Goal: Navigation & Orientation: Locate item on page

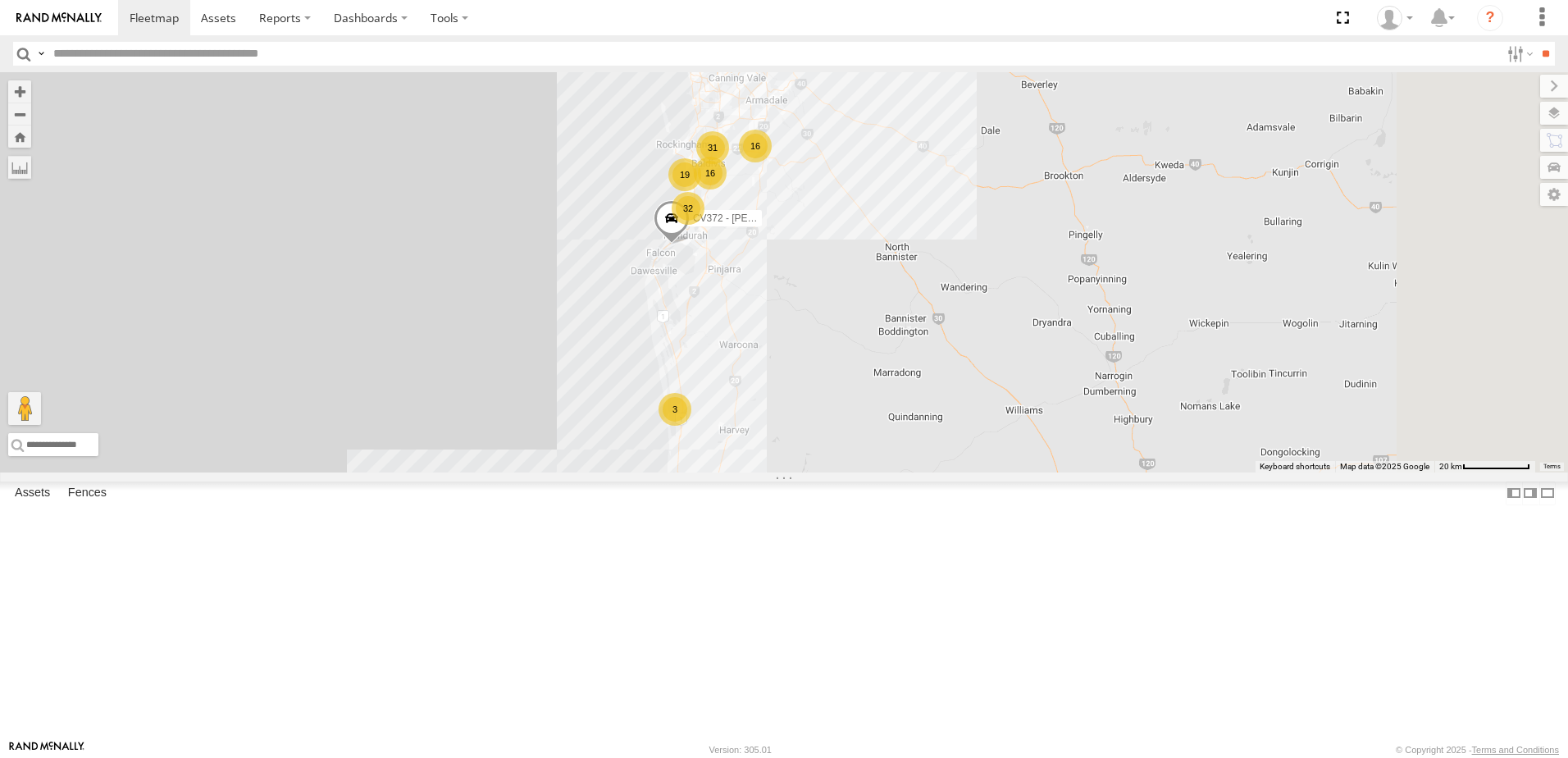
drag, startPoint x: 1056, startPoint y: 283, endPoint x: 885, endPoint y: 687, distance: 438.7
click at [885, 472] on div "16 46 16 21 19 31 9 10 32 2 5 VP007 20 3 2 2 CV372 - Scott Crichton GR023 - MRRC" at bounding box center [784, 272] width 1568 height 400
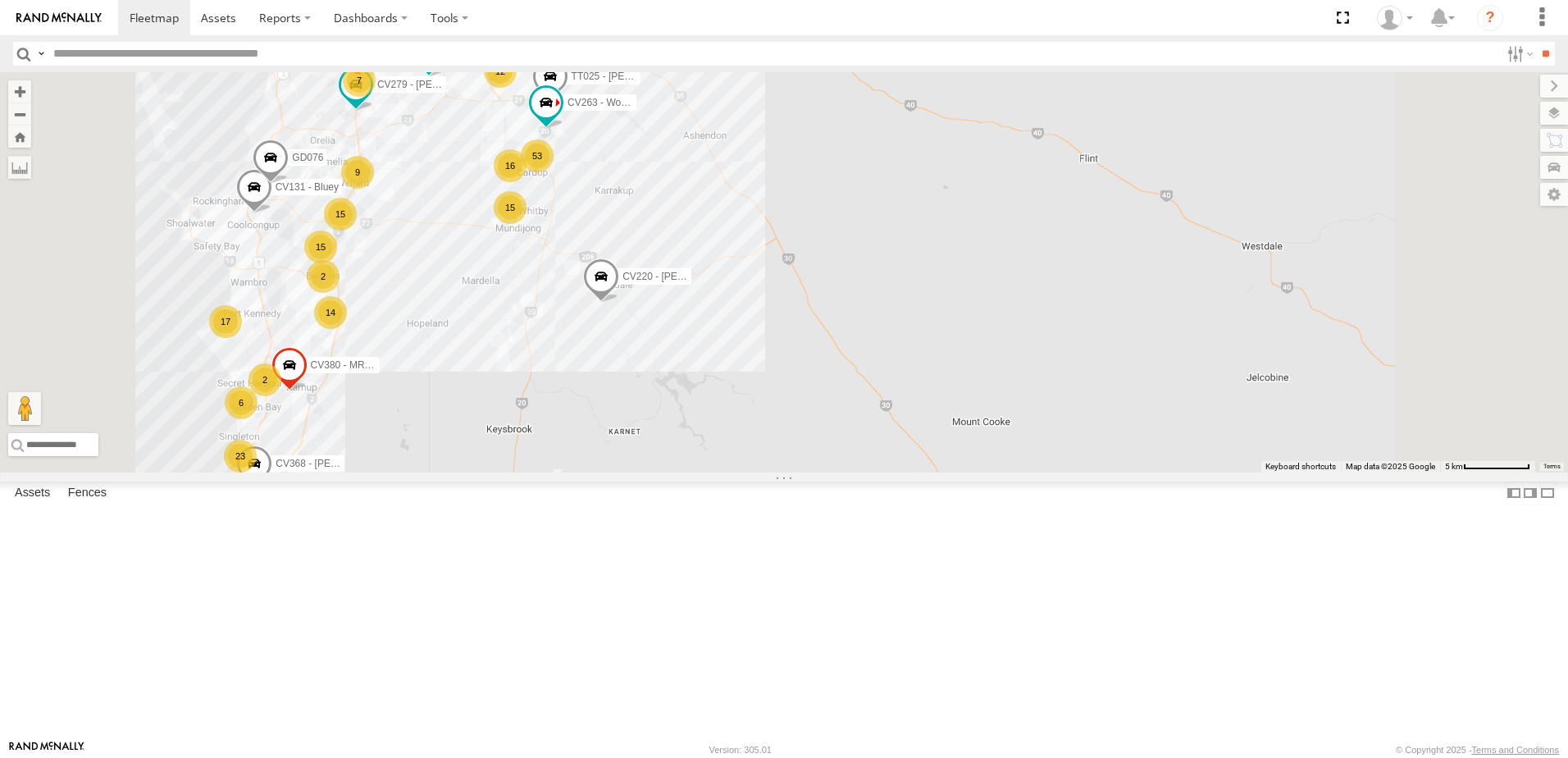
drag, startPoint x: 781, startPoint y: 321, endPoint x: 843, endPoint y: 379, distance: 84.9
click at [843, 379] on div "VP007 CV372 - Scott Crichton GR023 - MRRC CV278 - Damon Brown 15 14 22 53 17 15…" at bounding box center [784, 272] width 1568 height 400
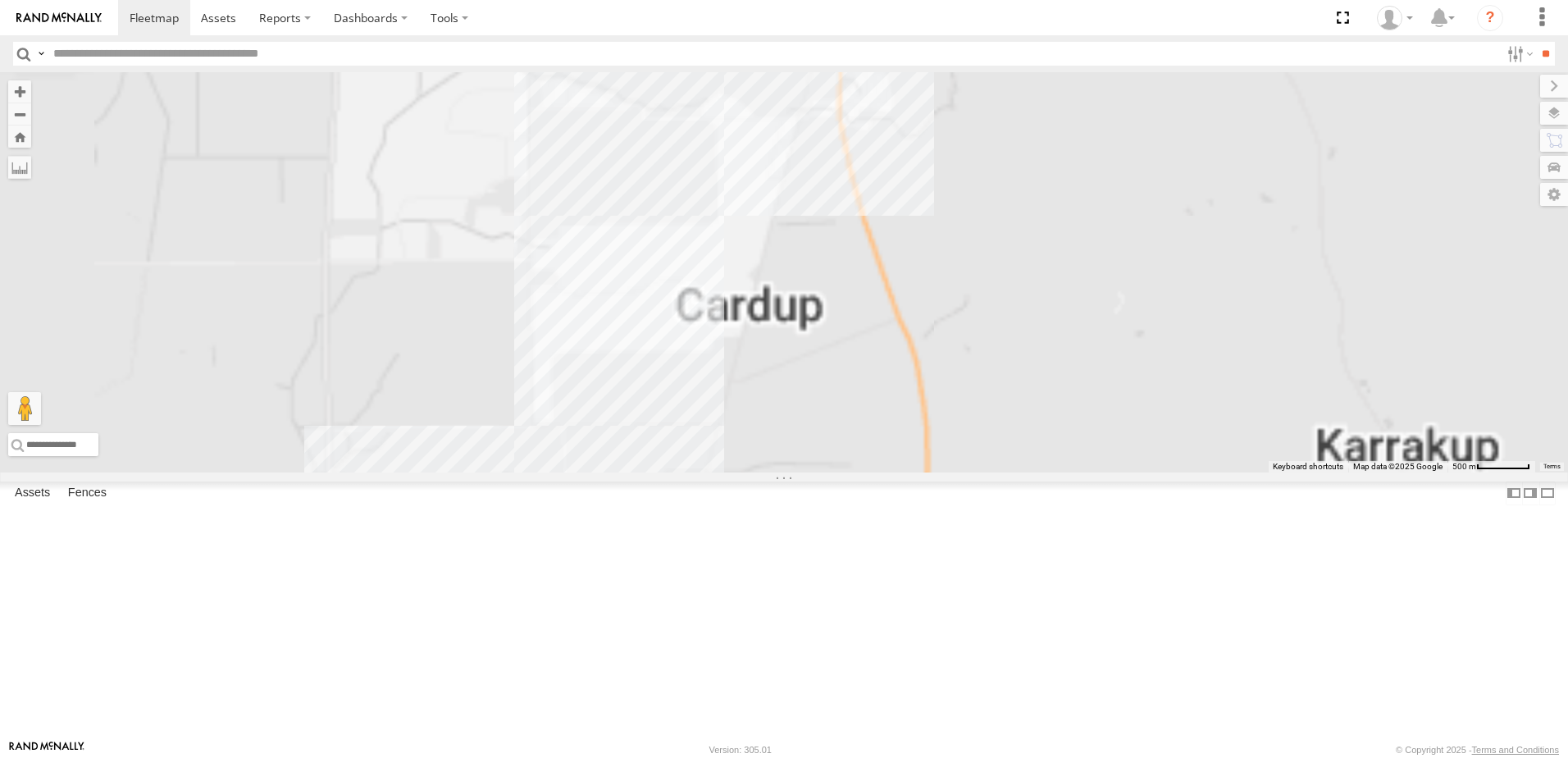
click at [802, 330] on div "VP007 CV372 - Scott Crichton GR023 - MRRC CV278 - Damon Brown CV368 - Beau Stri…" at bounding box center [784, 272] width 1568 height 400
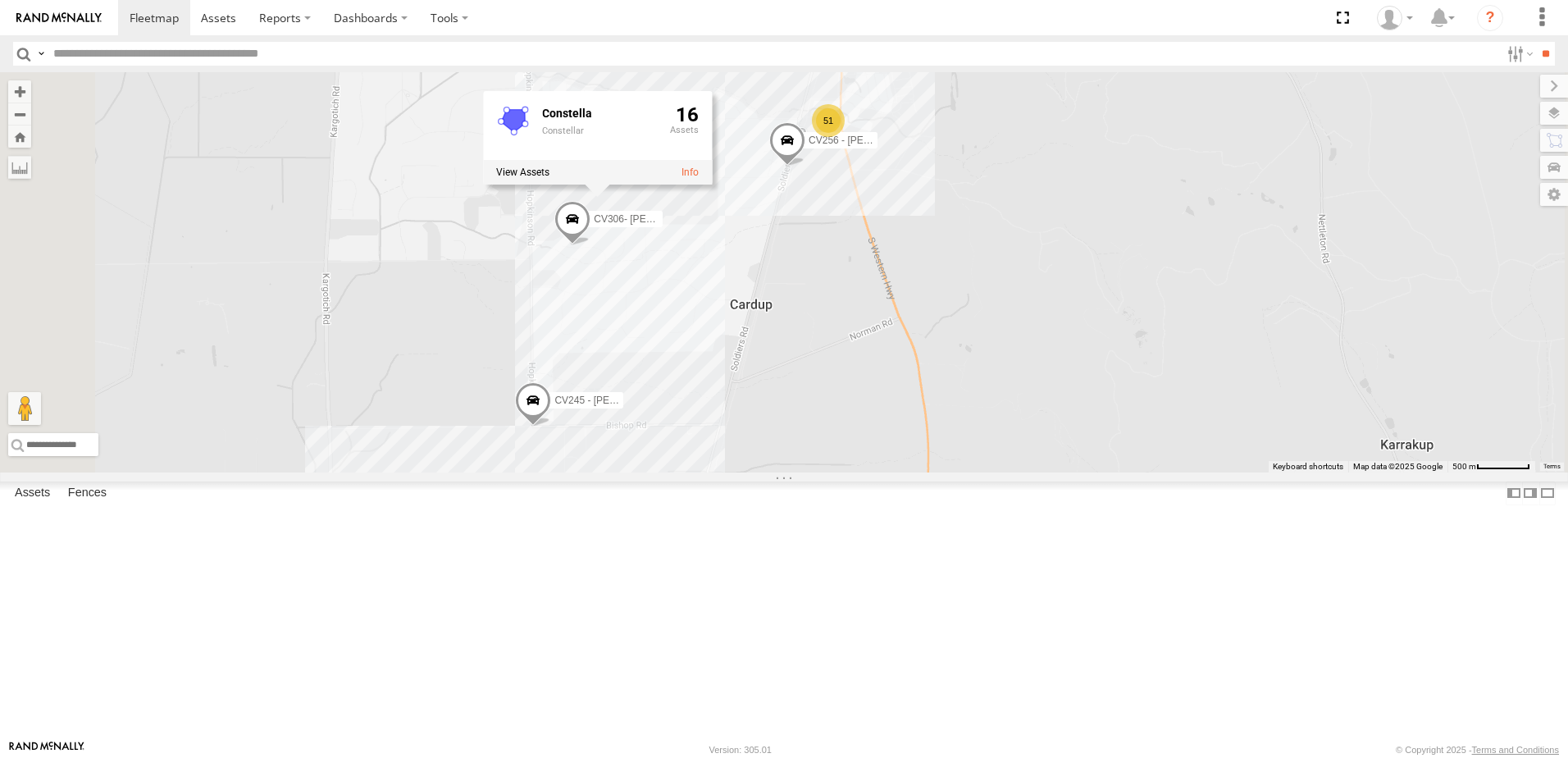
click at [806, 168] on span at bounding box center [787, 145] width 36 height 44
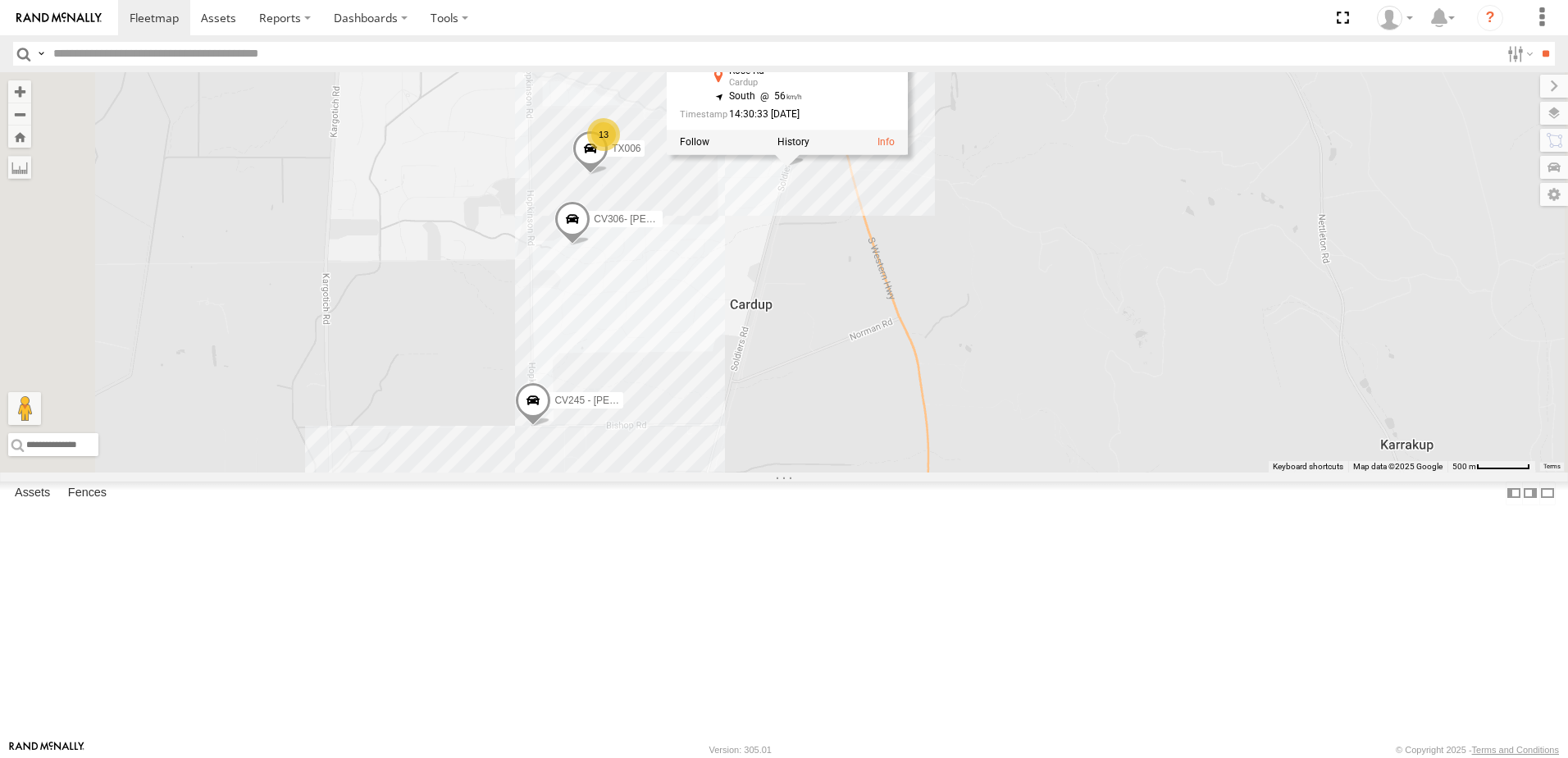
click at [1151, 297] on div "CV256 - Grant Hatch CV306- Ally Browne CV245 - Brendan Natalotto TX006 4 8 13 5…" at bounding box center [784, 272] width 1568 height 400
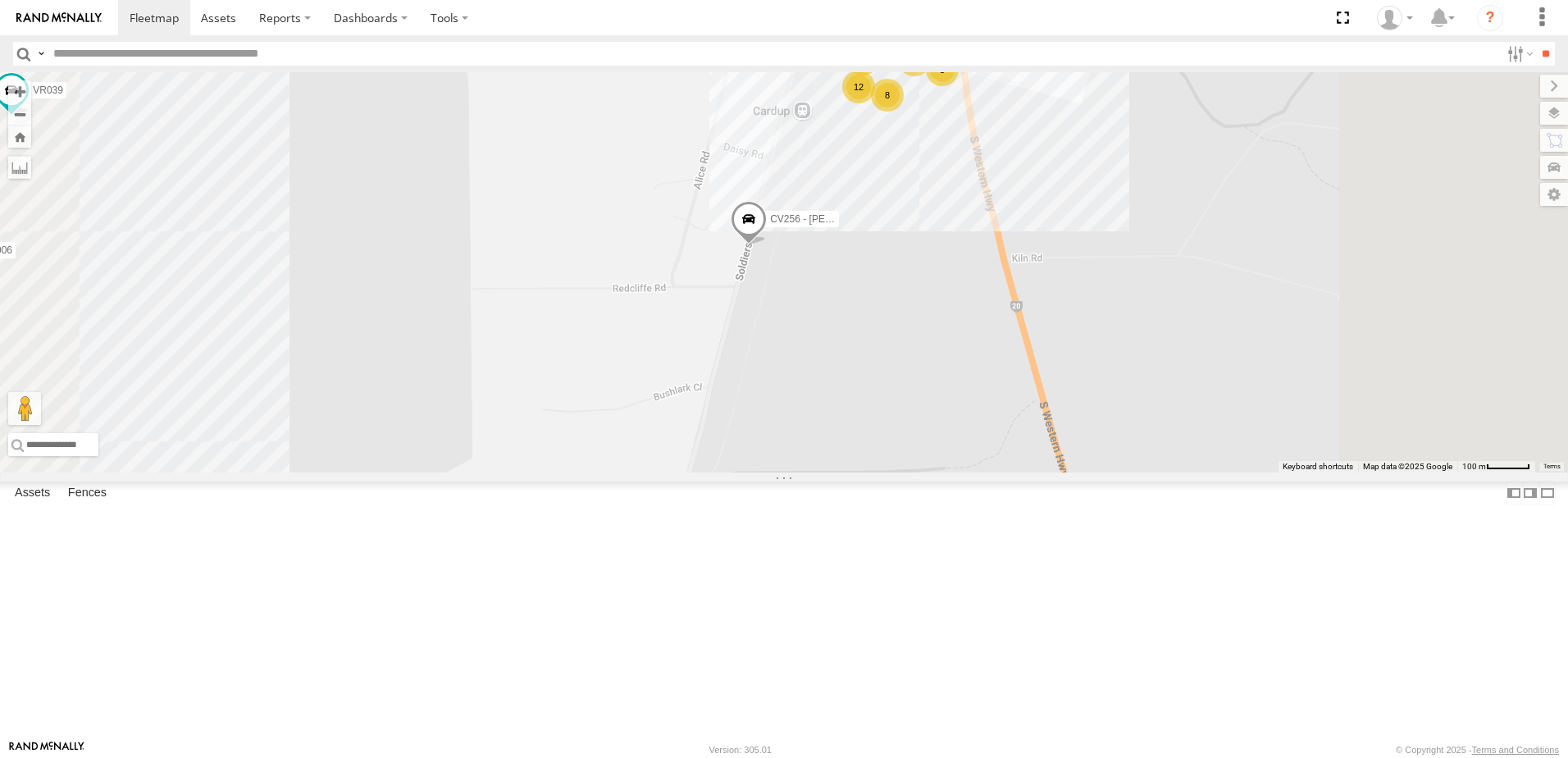
drag, startPoint x: 1050, startPoint y: 416, endPoint x: 923, endPoint y: 305, distance: 168.7
click at [923, 305] on div "CV306- Ally Browne CV245 - Brendan Natalotto TT025 - David Welton CV104 - Jason…" at bounding box center [784, 272] width 1568 height 400
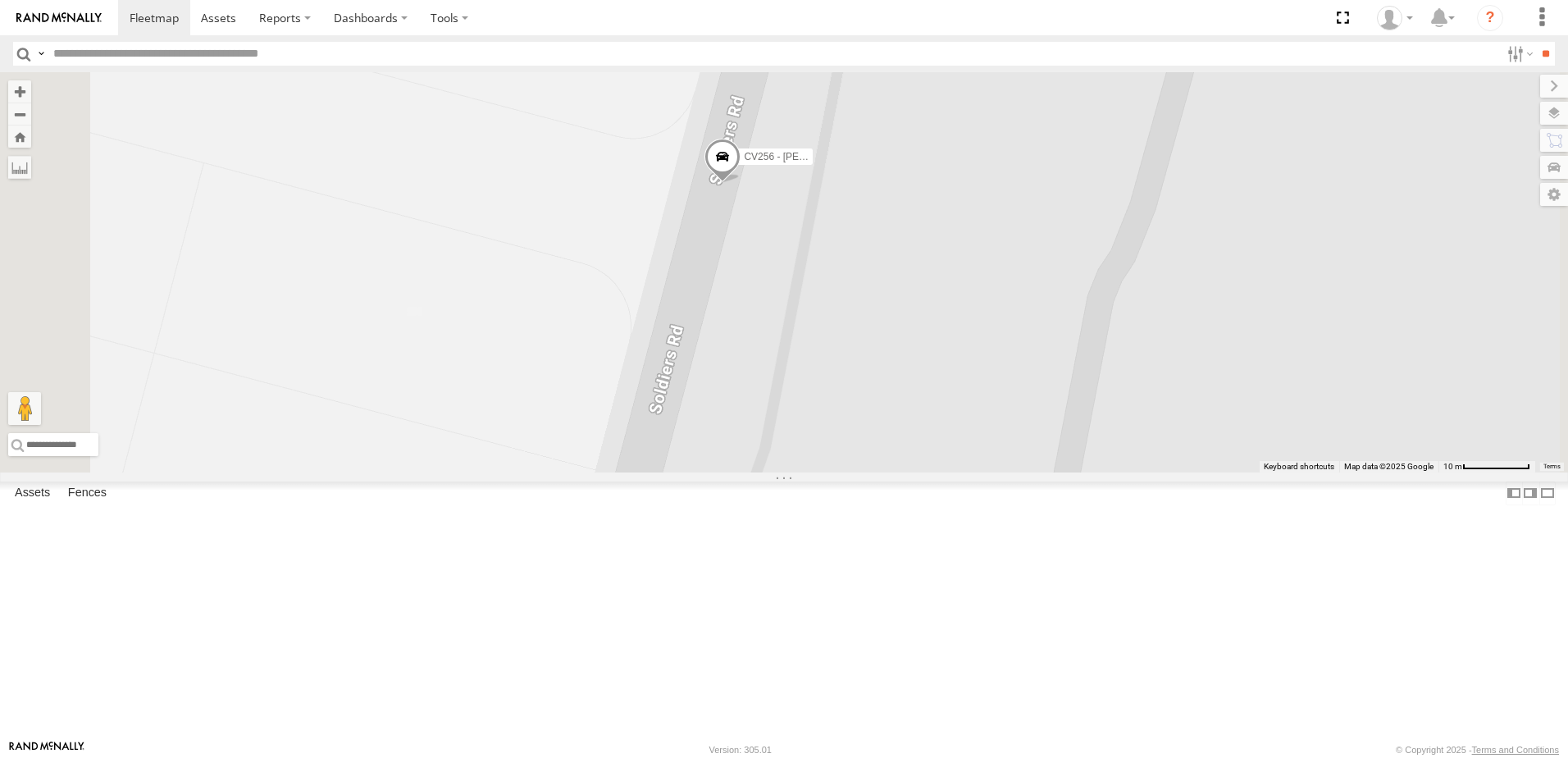
click at [741, 182] on span at bounding box center [722, 161] width 36 height 44
click at [1120, 203] on div "CV306- Ally Browne CV245 - Brendan Natalotto TT025 - David Welton CV104 - Jason…" at bounding box center [784, 272] width 1568 height 400
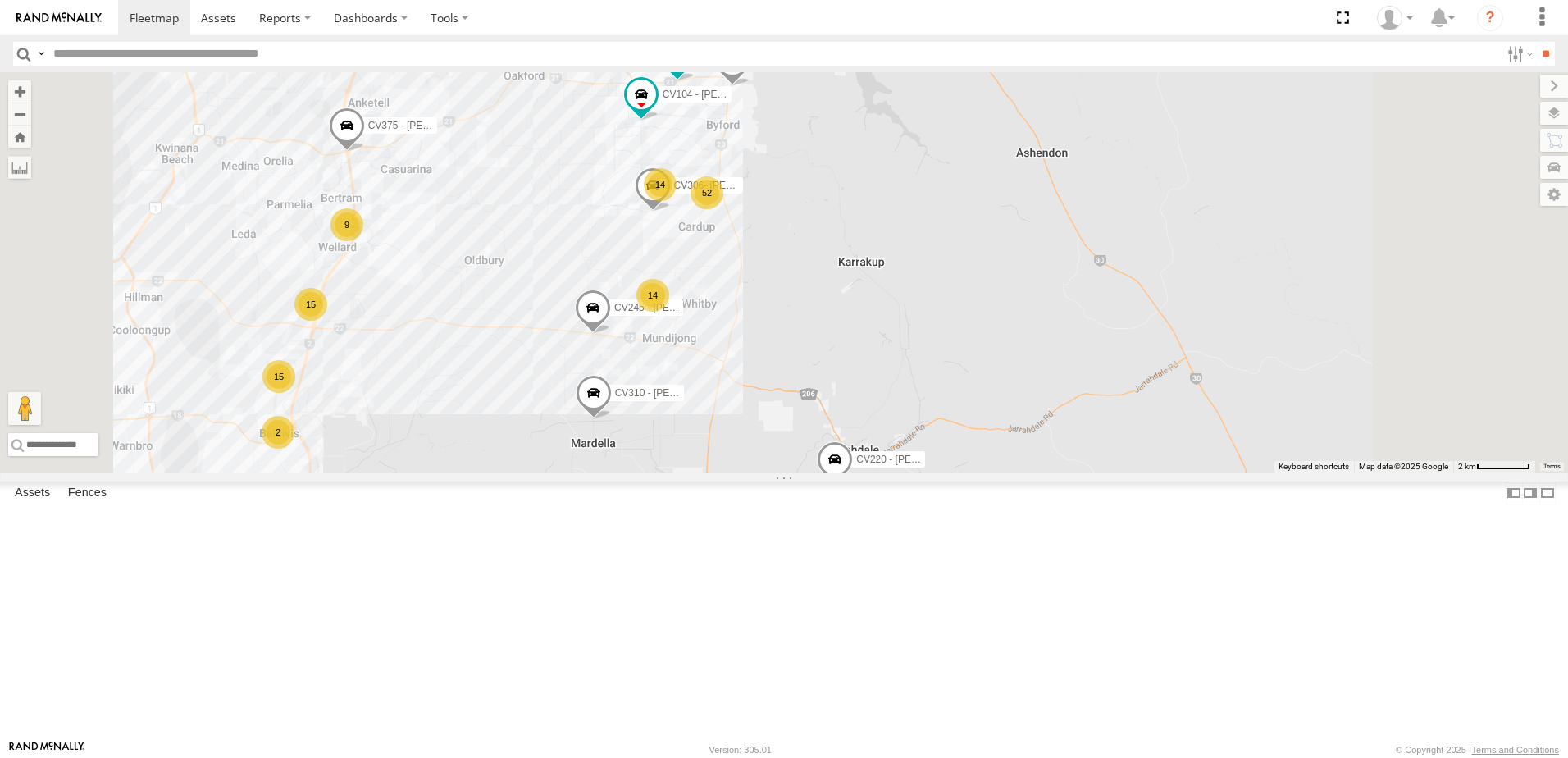
click at [750, 87] on span at bounding box center [732, 64] width 36 height 44
click at [1108, 305] on div "CV306- Ally Browne CV245 - Brendan Natalotto TT025 - David Welton CV104 - Jason…" at bounding box center [784, 272] width 1568 height 400
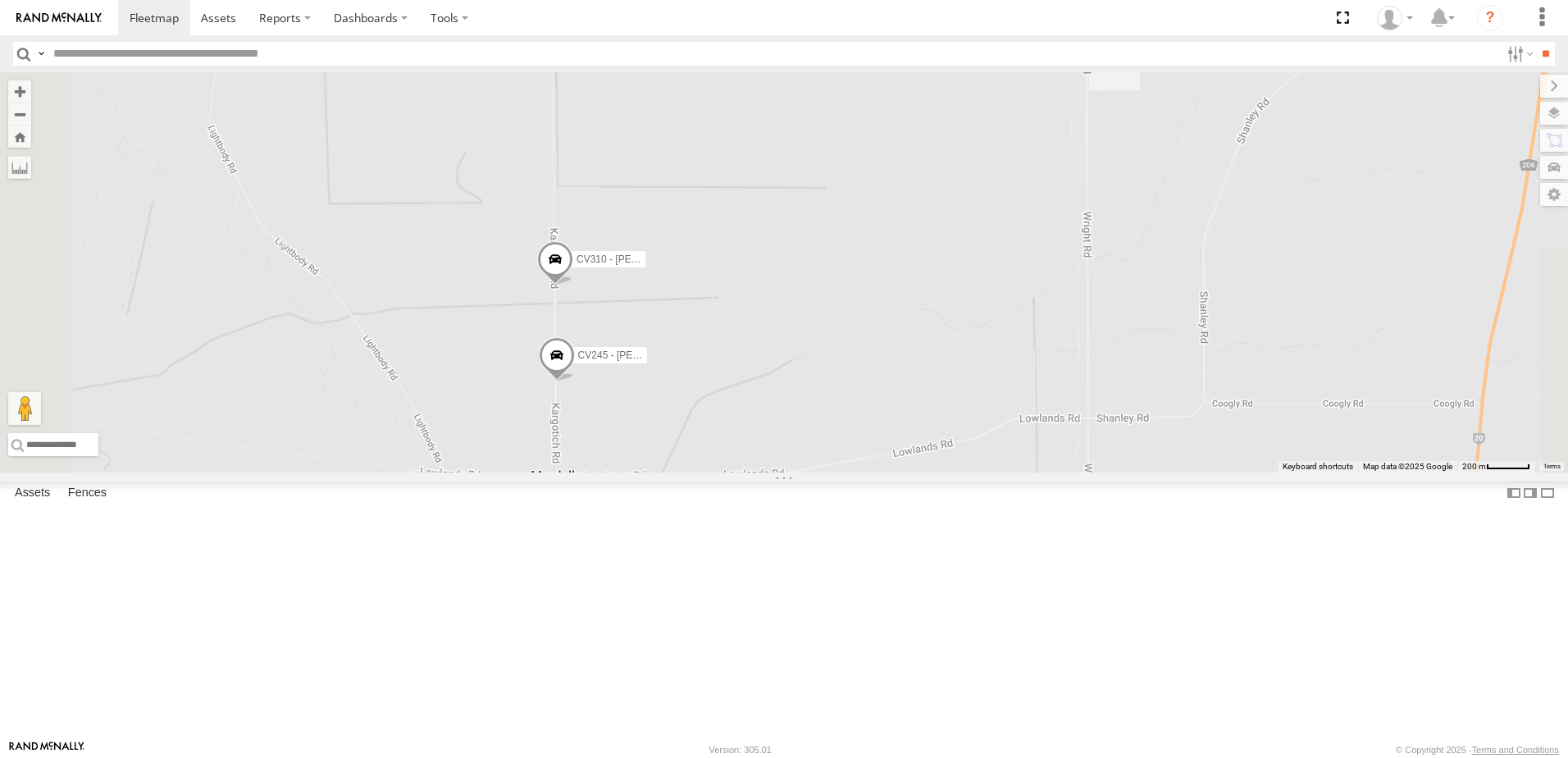
drag, startPoint x: 802, startPoint y: 496, endPoint x: 777, endPoint y: 339, distance: 159.0
click at [777, 339] on div "CV306- Ally Browne CV245 - Brendan Natalotto TT025 - David Welton CV104 - Jason…" at bounding box center [784, 272] width 1568 height 400
drag, startPoint x: 693, startPoint y: 455, endPoint x: 694, endPoint y: 365, distance: 90.0
click at [694, 365] on div "CV306- Ally Browne CV245 - Brendan Natalotto TT025 - David Welton CV104 - Jason…" at bounding box center [784, 272] width 1568 height 400
drag, startPoint x: 1218, startPoint y: 539, endPoint x: 573, endPoint y: 453, distance: 650.7
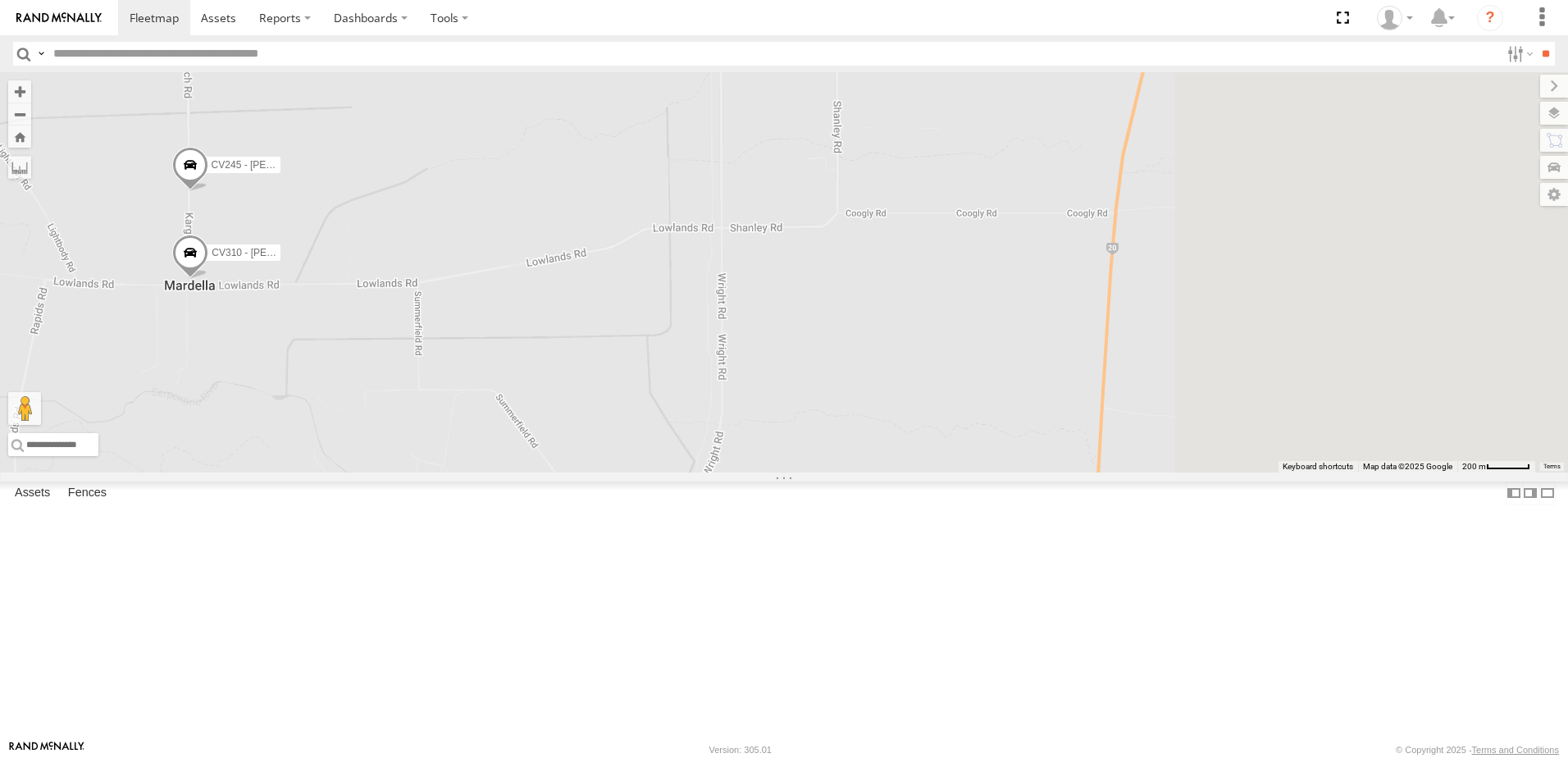
click at [573, 453] on div "CV306- Ally Browne CV245 - Brendan Natalotto TT025 - David Welton CV104 - Jason…" at bounding box center [784, 272] width 1568 height 400
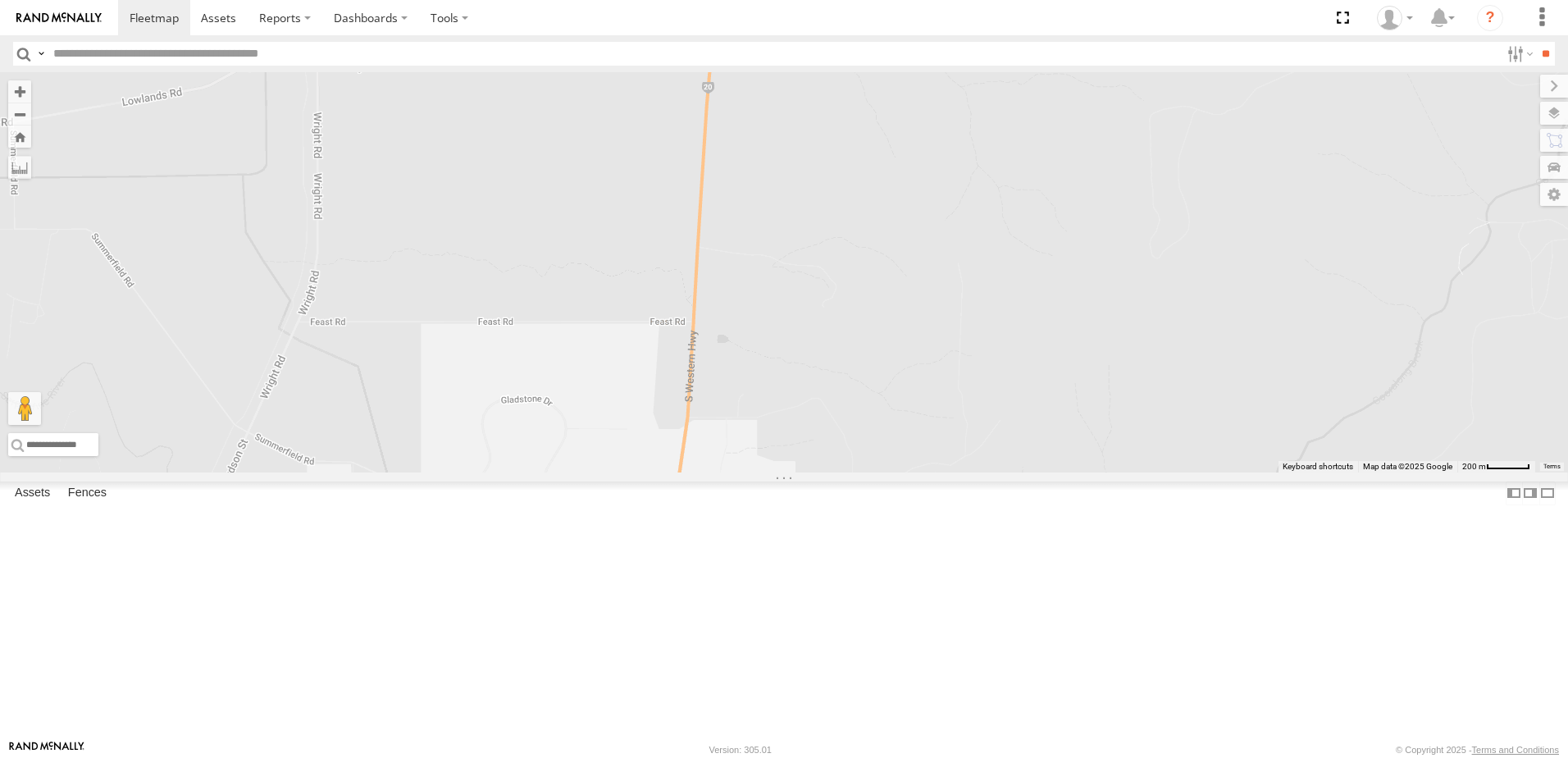
drag, startPoint x: 768, startPoint y: 445, endPoint x: 878, endPoint y: 303, distance: 179.6
click at [878, 303] on div "CV306- Ally Browne CV245 - Brendan Natalotto TT025 - David Welton CV104 - Jason…" at bounding box center [784, 272] width 1568 height 400
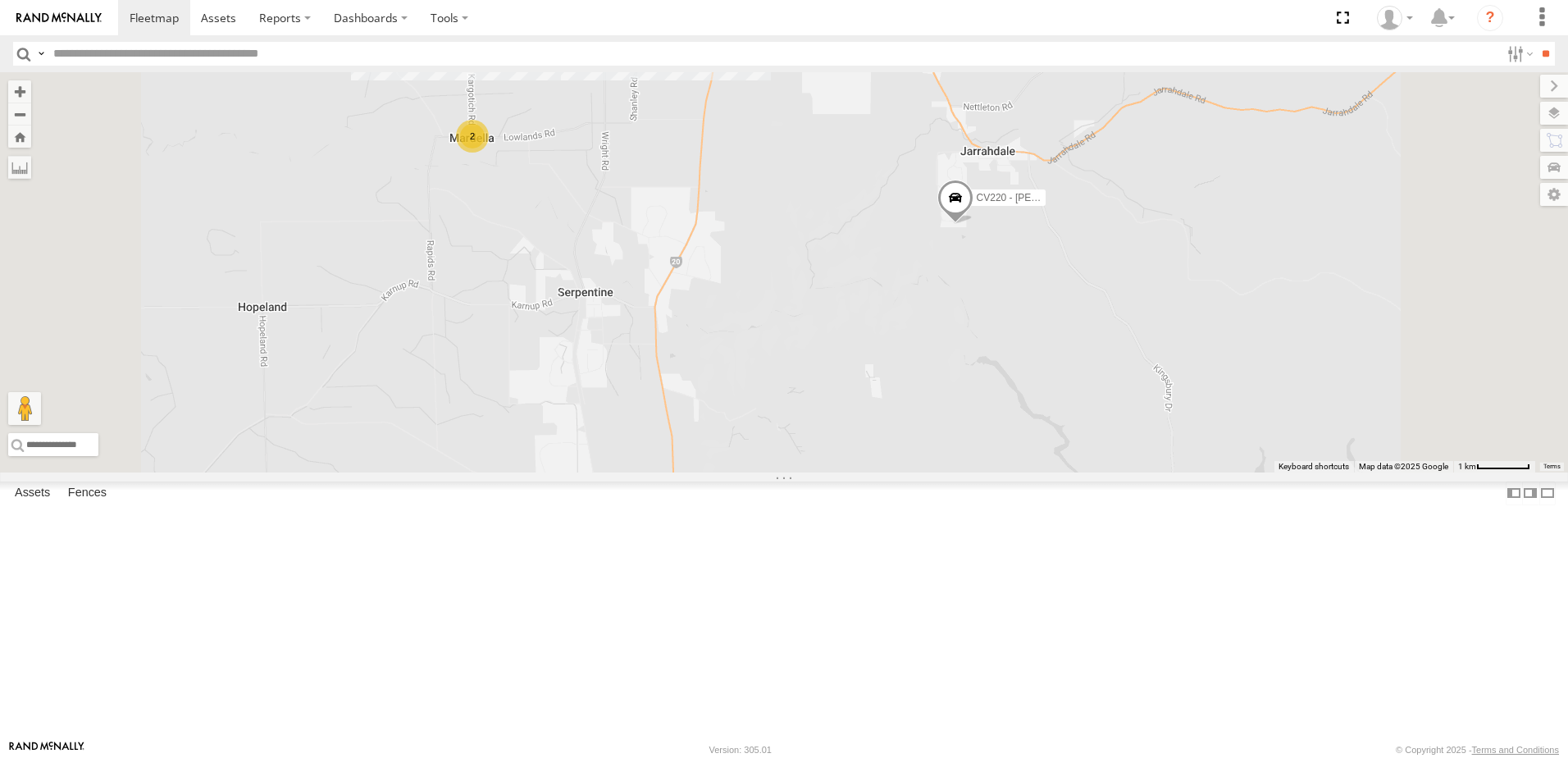
click at [973, 224] on span at bounding box center [956, 201] width 36 height 44
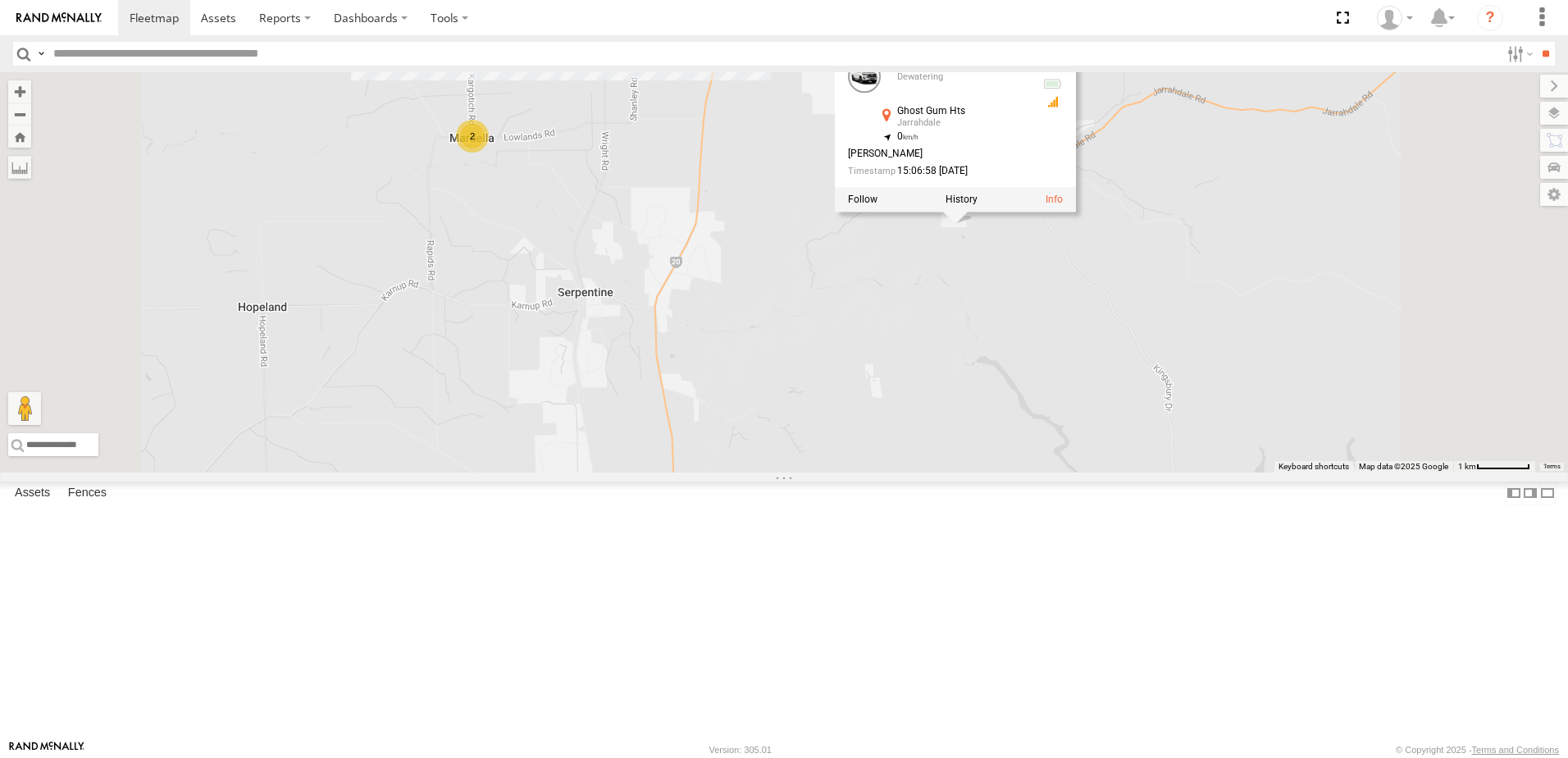
click at [1187, 433] on div "CV306- Ally Browne TT025 - David Welton CV104 - Jason Innes PM006 - Murray Stan…" at bounding box center [784, 272] width 1568 height 400
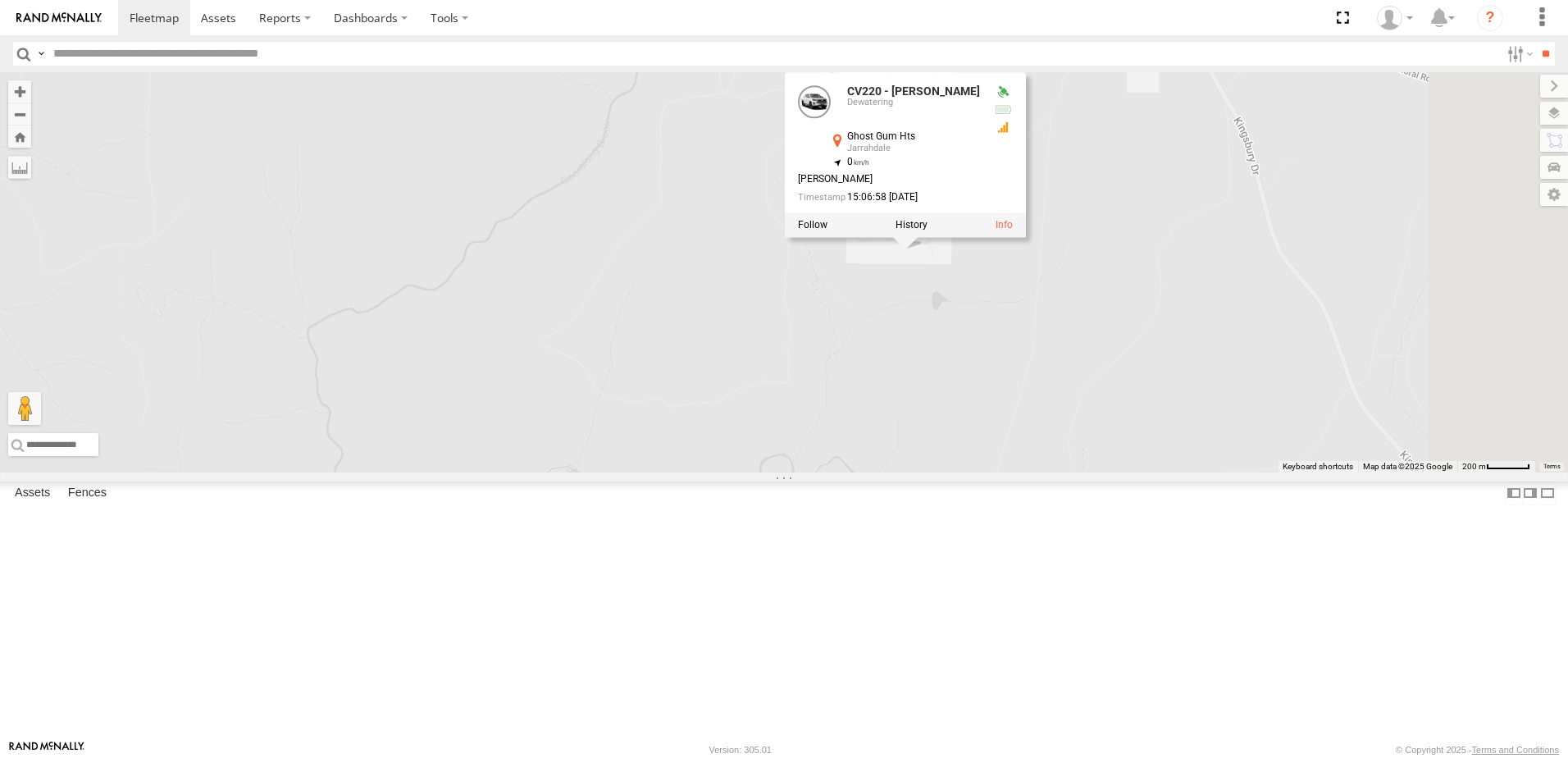
drag, startPoint x: 1177, startPoint y: 328, endPoint x: 1106, endPoint y: 429, distance: 123.5
click at [1106, 429] on div "CV306- Ally Browne TT025 - David Welton CV104 - Jason Innes PM006 - Murray Stan…" at bounding box center [784, 272] width 1568 height 400
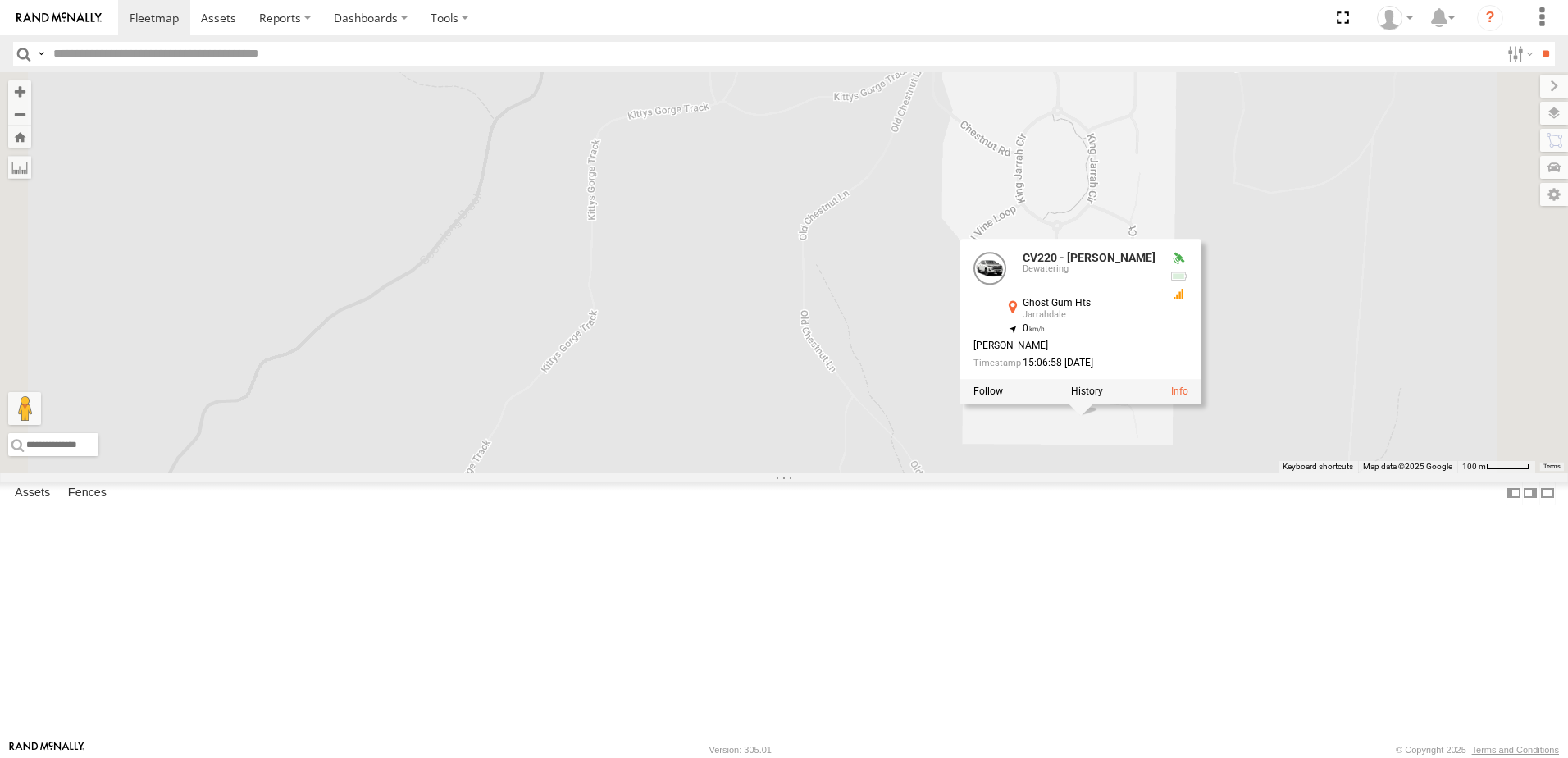
click at [869, 409] on div "CV306- Ally Browne TT025 - David Welton CV104 - Jason Innes PM006 - Murray Stan…" at bounding box center [784, 272] width 1568 height 400
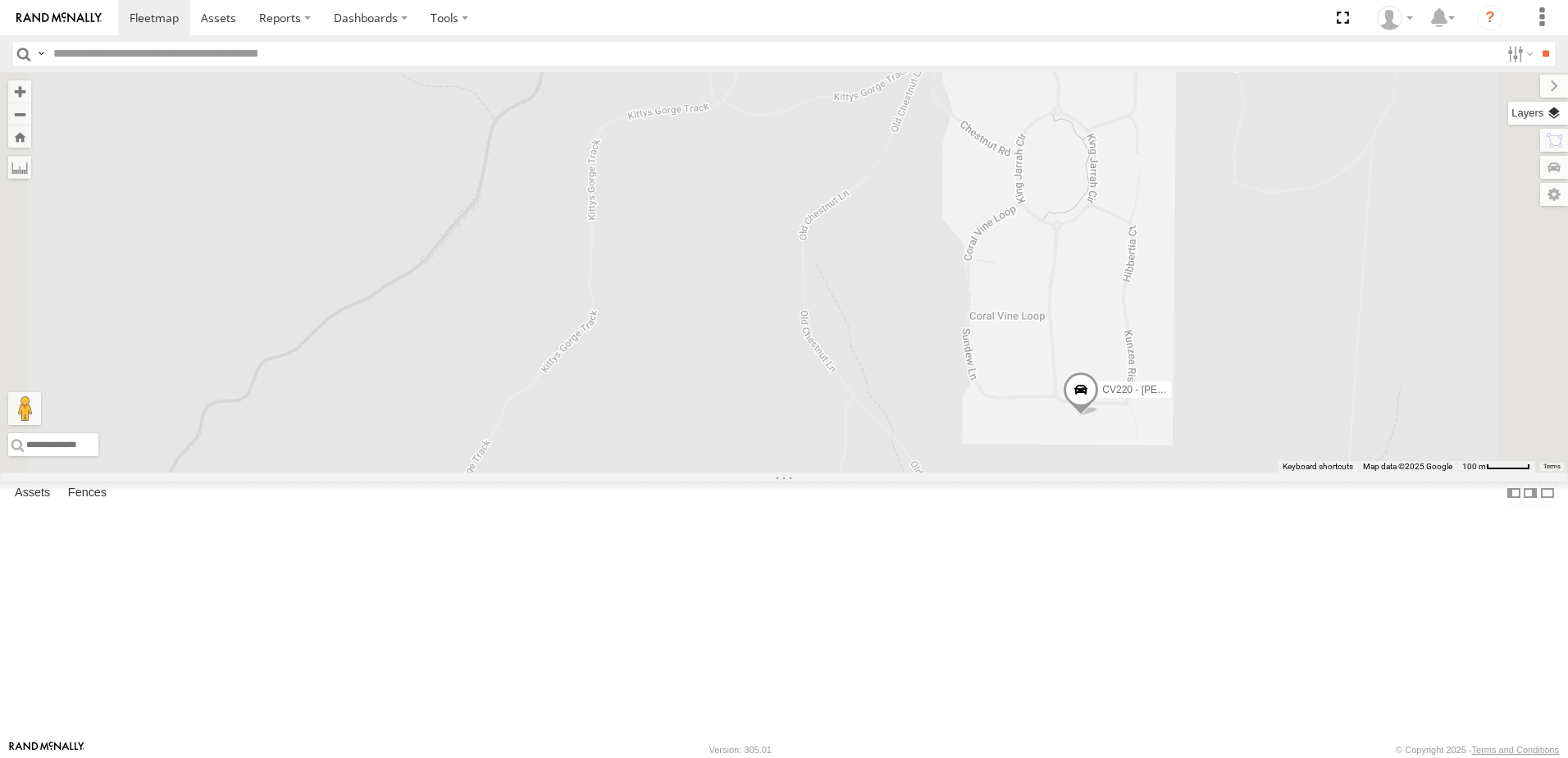
click at [1560, 118] on label at bounding box center [1538, 112] width 60 height 23
click at [0, 0] on span "Basemaps" at bounding box center [0, 0] width 0 height 0
click at [0, 0] on span "Satellite + Roadmap" at bounding box center [0, 0] width 0 height 0
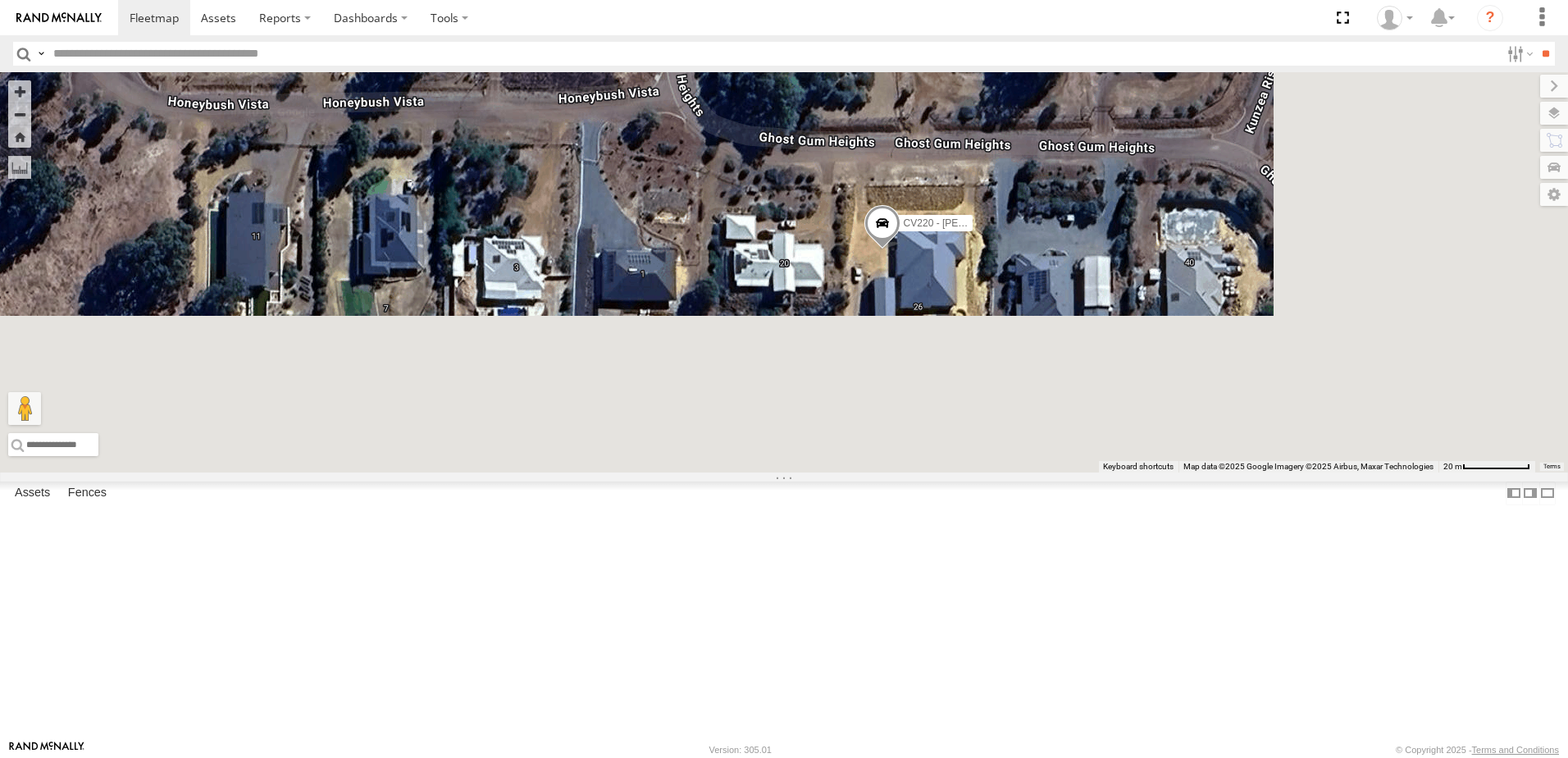
drag, startPoint x: 1115, startPoint y: 631, endPoint x: 901, endPoint y: 304, distance: 390.8
click at [901, 304] on div "CV306- Ally Browne TT025 - David Welton CV104 - Jason Innes PM006 - Murray Stan…" at bounding box center [784, 272] width 1568 height 400
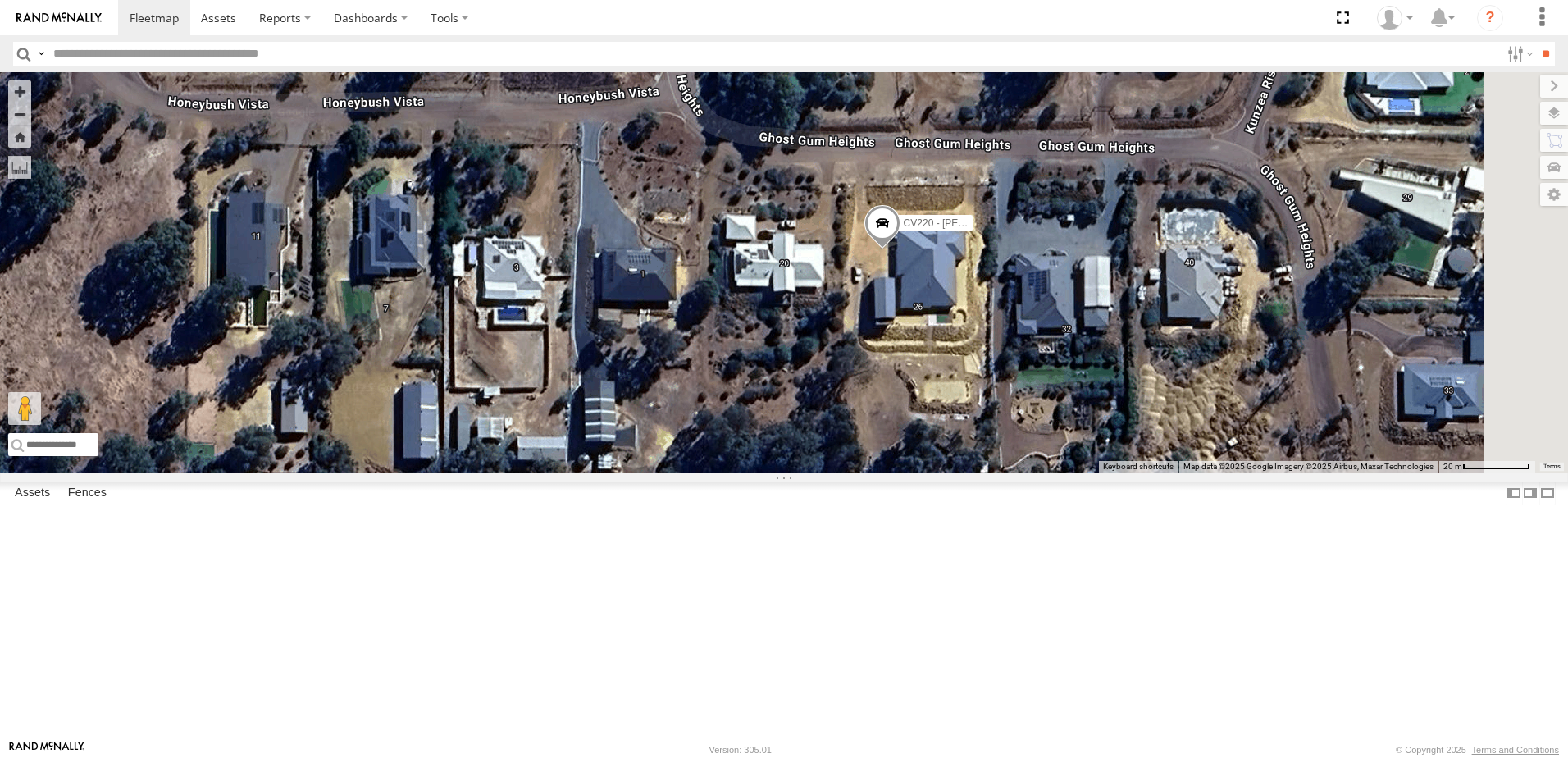
click at [0, 0] on link at bounding box center [0, 0] width 0 height 0
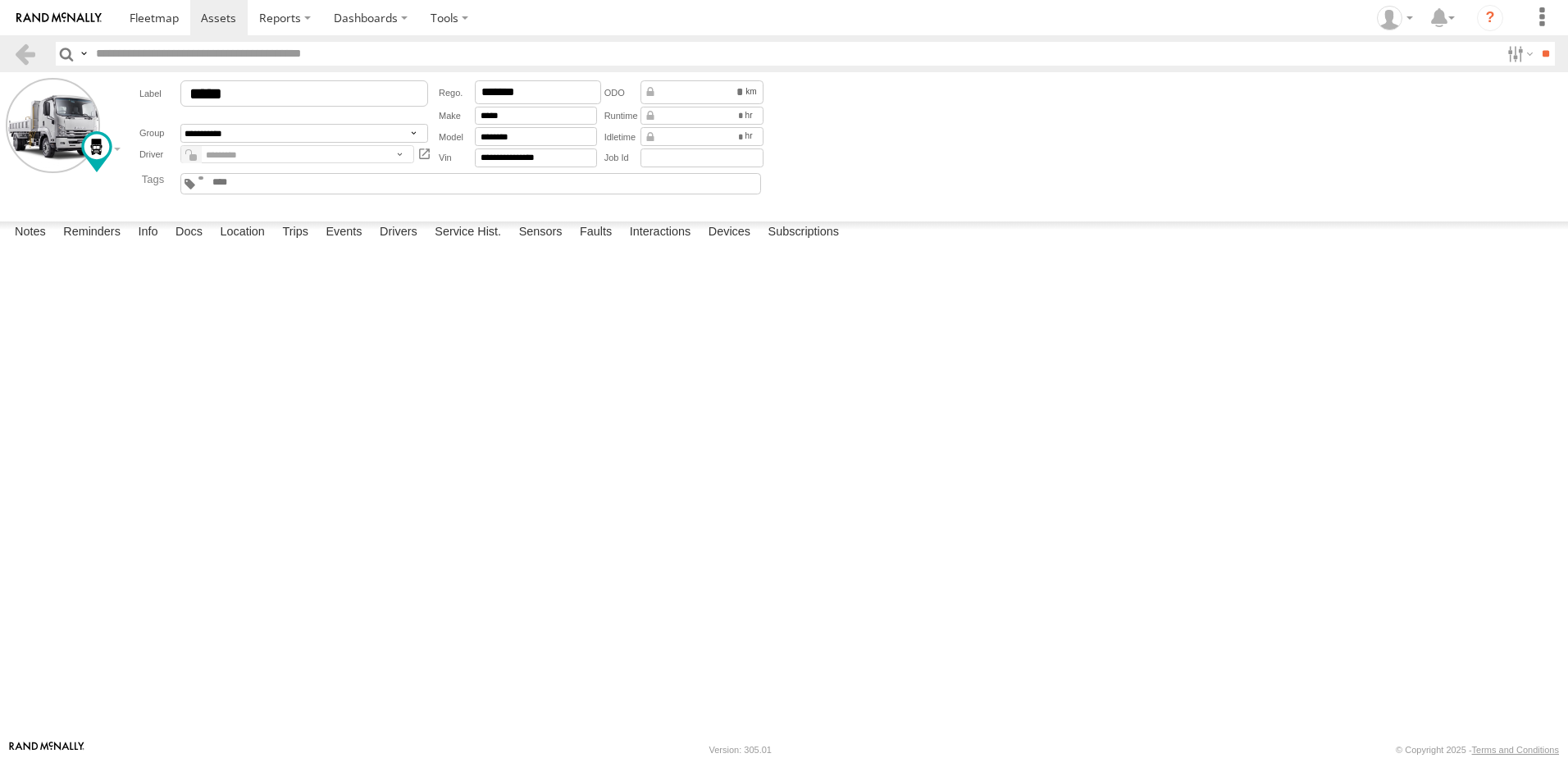
click at [0, 0] on label at bounding box center [0, 0] width 0 height 0
click at [0, 0] on button "Proceed" at bounding box center [0, 0] width 0 height 0
click at [130, 11] on span at bounding box center [154, 18] width 49 height 16
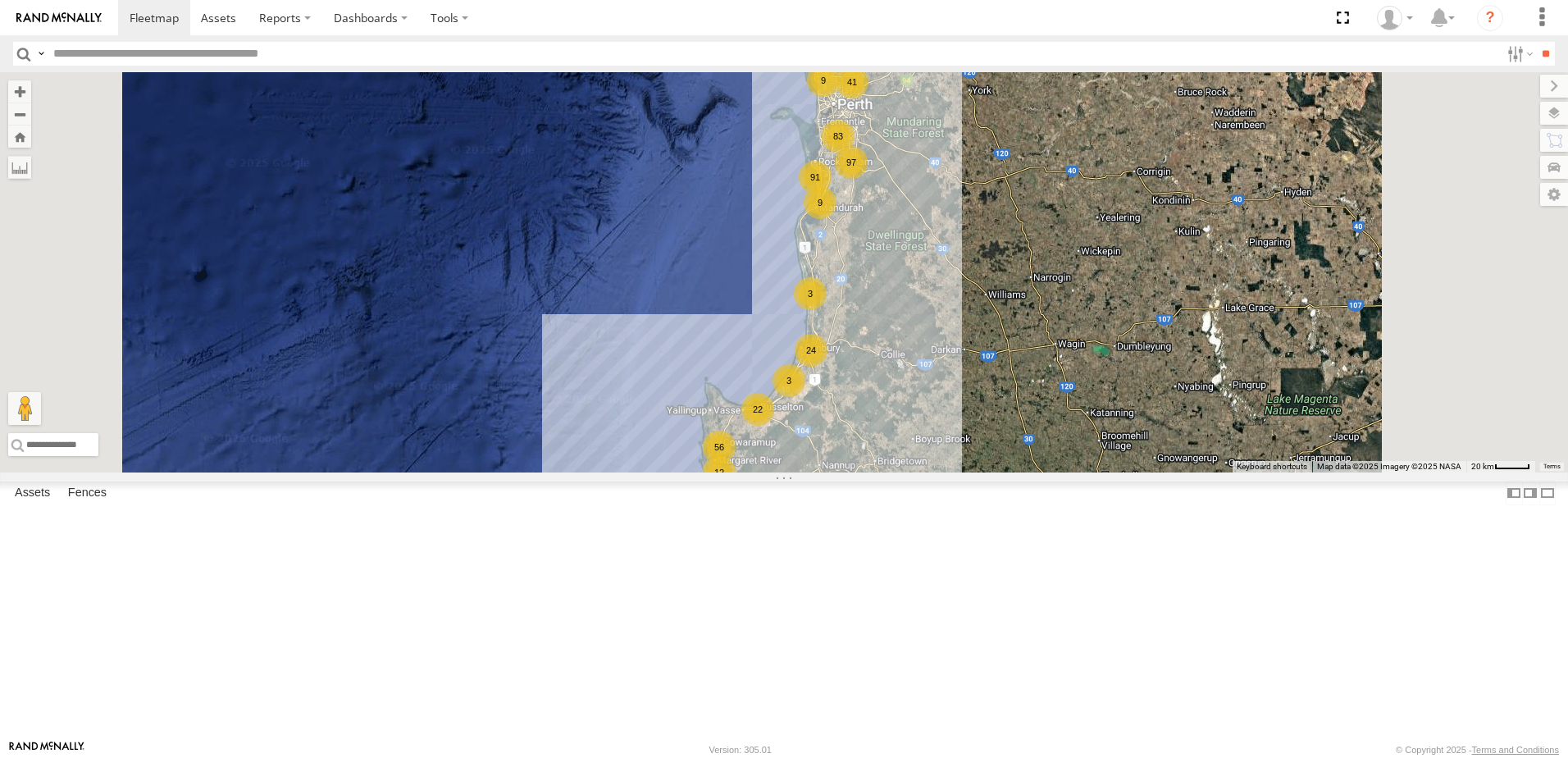
click at [0, 0] on div "WC052 - Hydrema" at bounding box center [0, 0] width 0 height 0
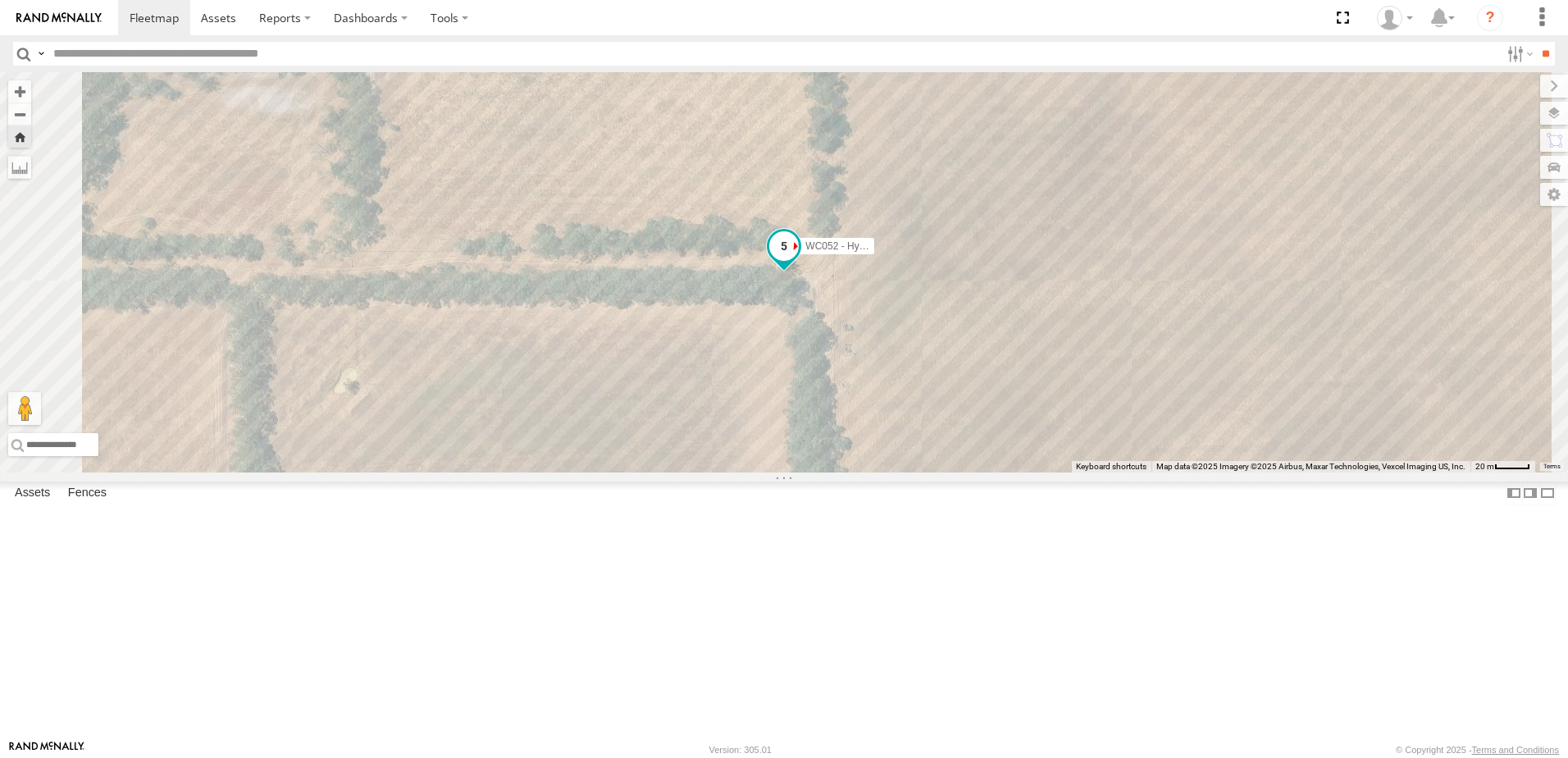
click at [799, 261] on span at bounding box center [784, 246] width 30 height 30
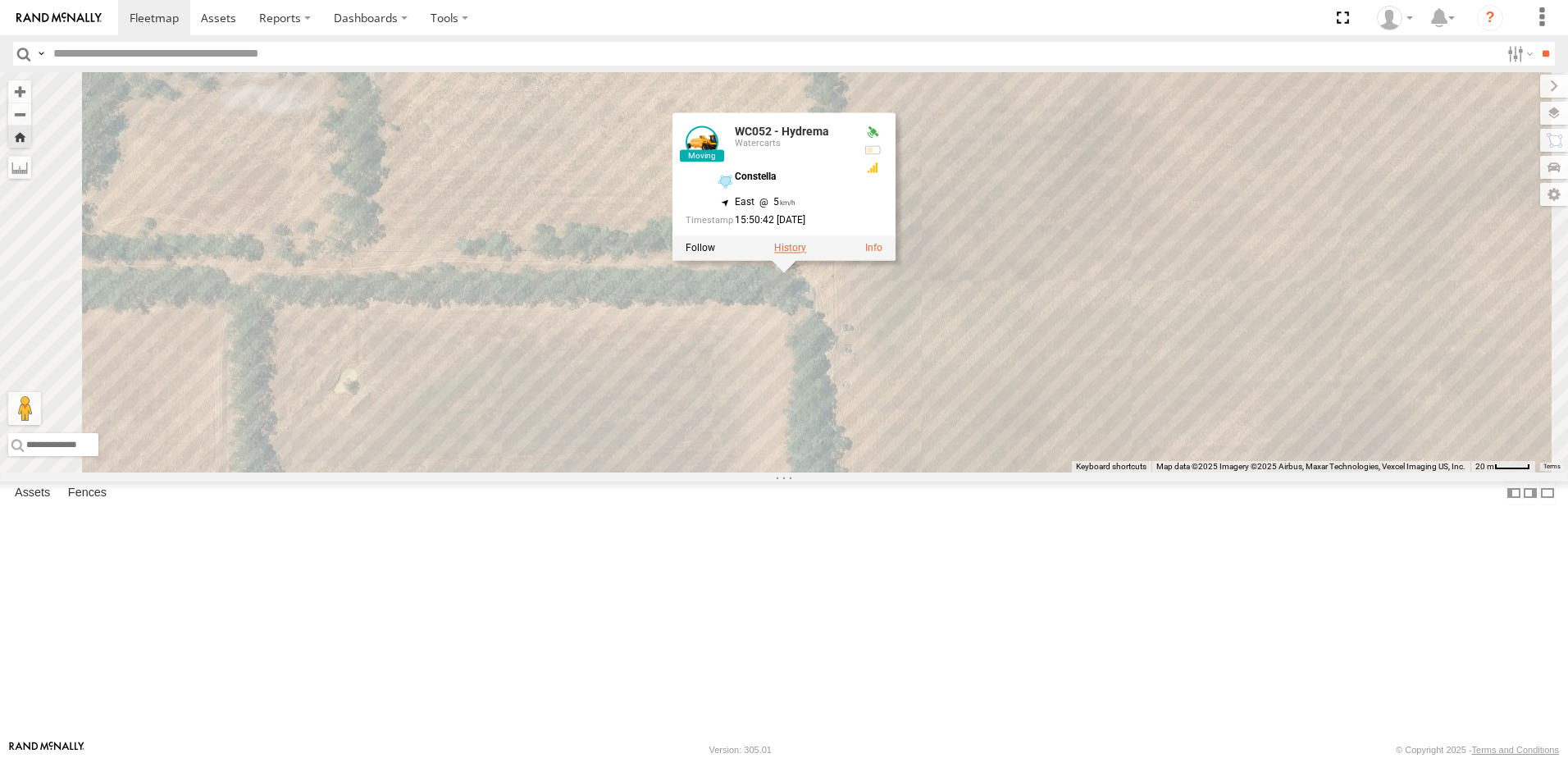
click at [807, 254] on label at bounding box center [790, 248] width 32 height 12
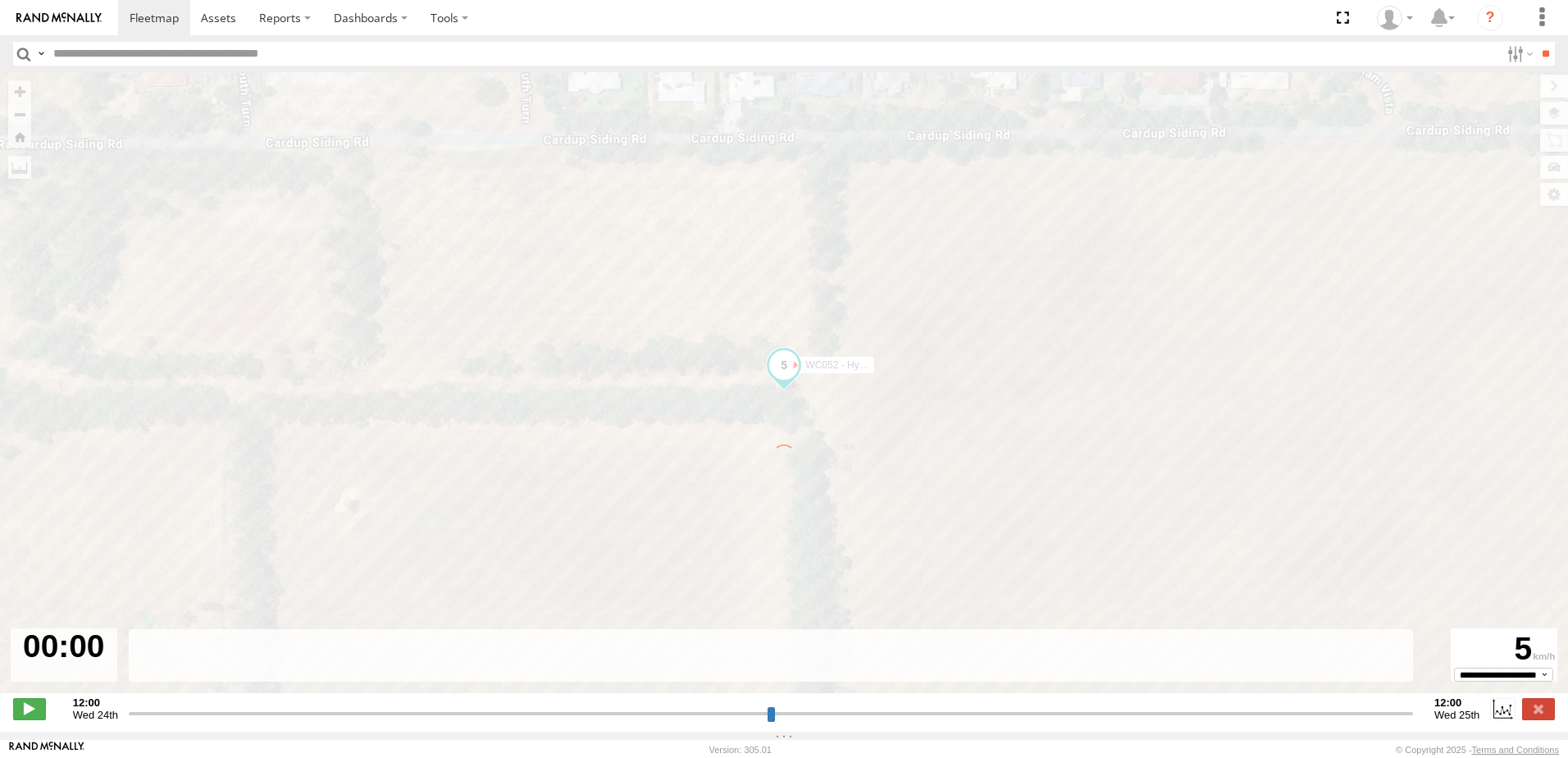
type input "**********"
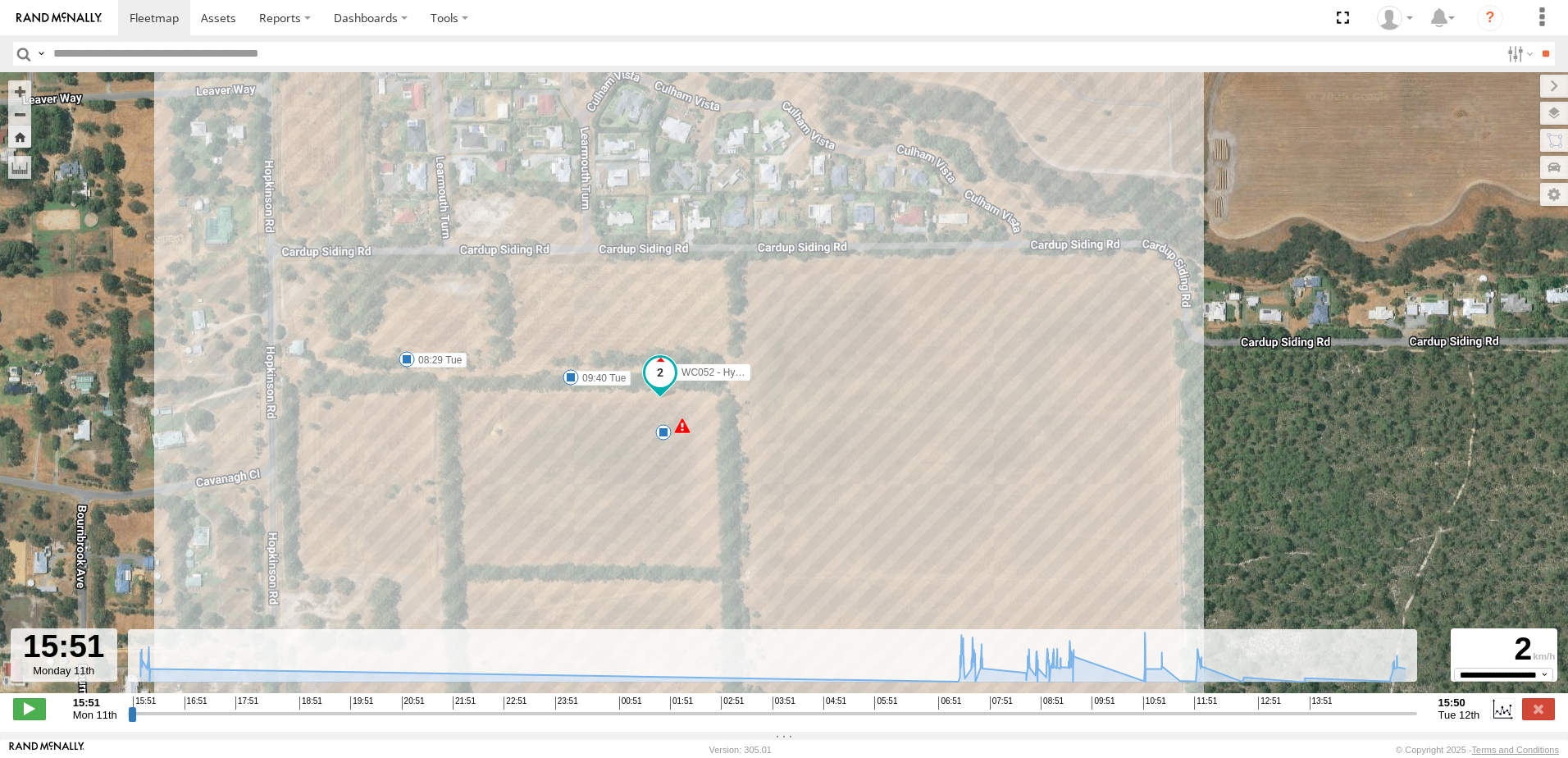
click at [683, 434] on div "7" at bounding box center [682, 425] width 17 height 17
